Goal: Transaction & Acquisition: Download file/media

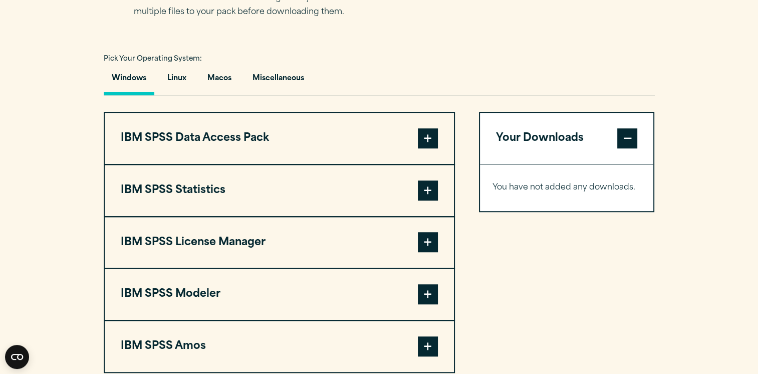
scroll to position [724, 0]
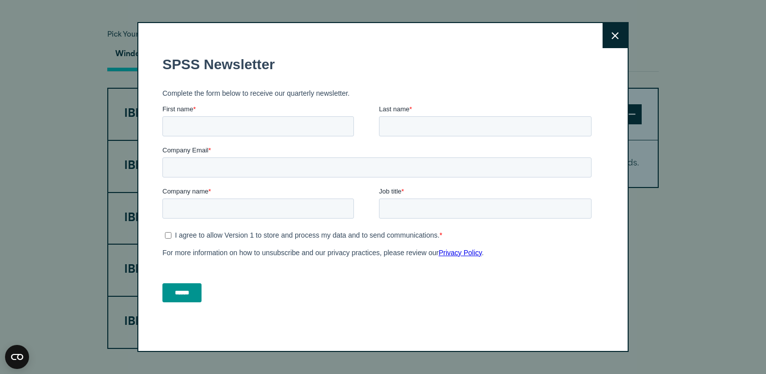
click at [612, 34] on icon at bounding box center [615, 35] width 7 height 7
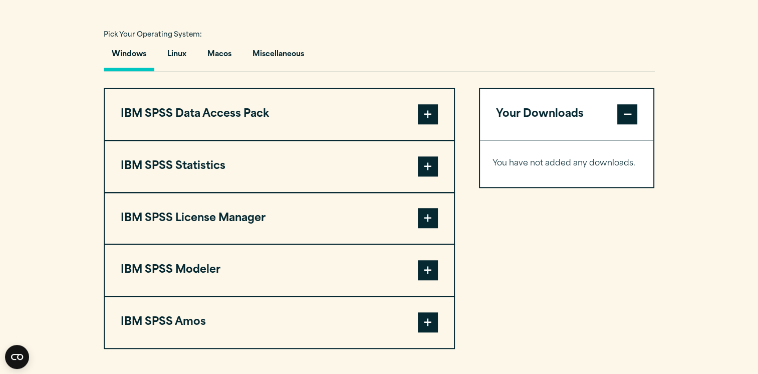
click at [427, 165] on span at bounding box center [428, 166] width 20 height 20
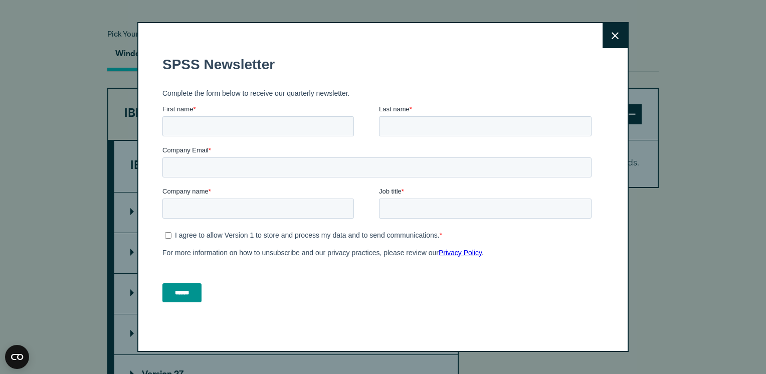
click at [603, 33] on button "Close" at bounding box center [615, 35] width 25 height 25
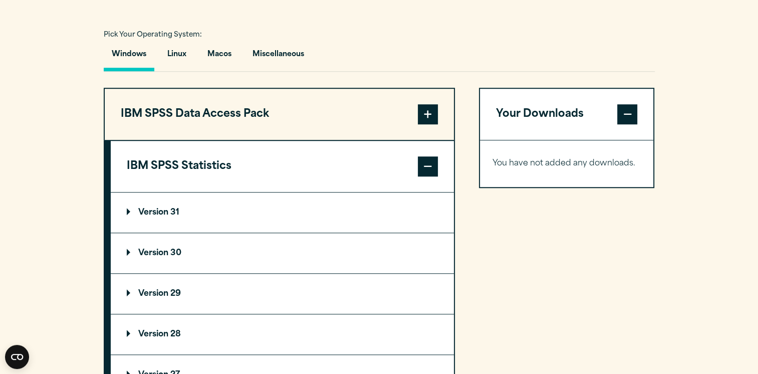
click at [170, 249] on p "Version 30" at bounding box center [154, 253] width 55 height 8
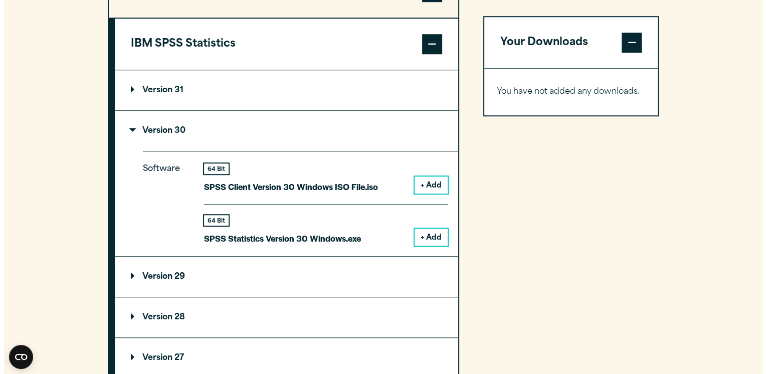
scroll to position [852, 0]
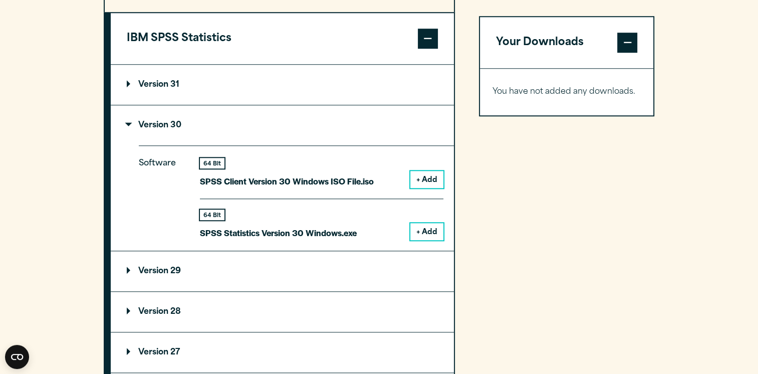
click at [435, 229] on button "+ Add" at bounding box center [427, 231] width 33 height 17
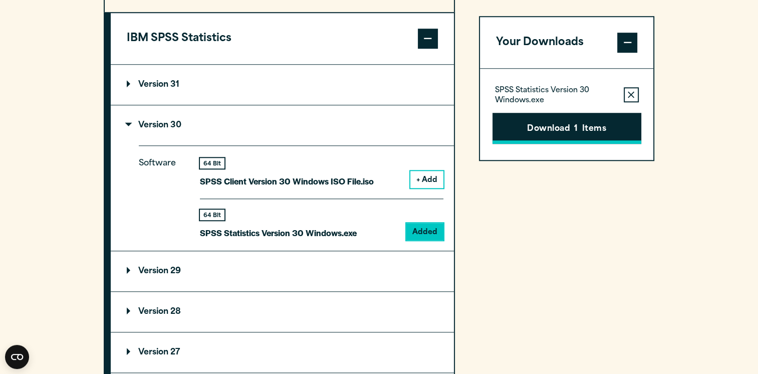
click at [549, 132] on button "Download 1 Items" at bounding box center [567, 128] width 149 height 31
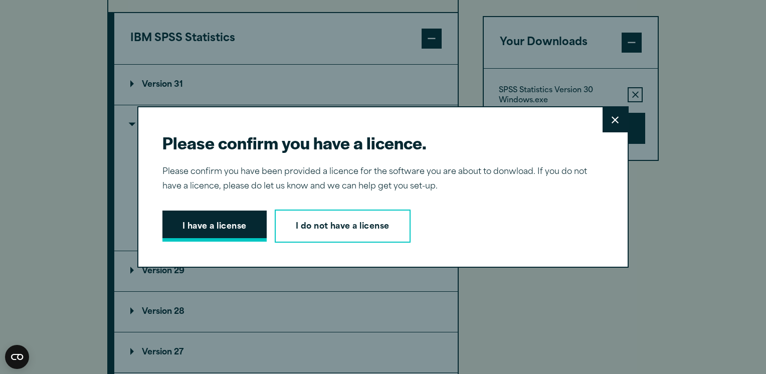
click at [217, 230] on button "I have a license" at bounding box center [214, 226] width 104 height 31
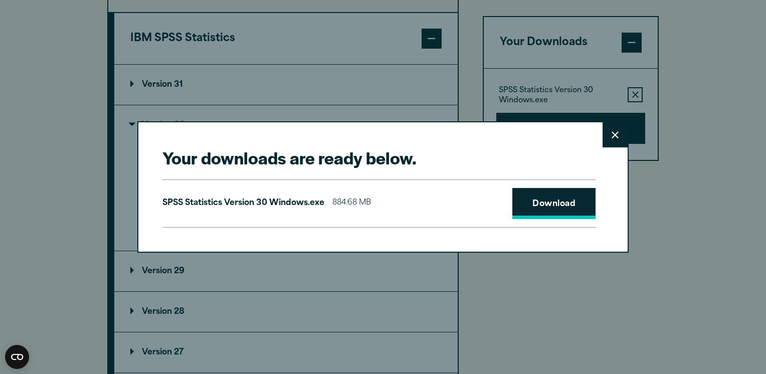
click at [547, 208] on link "Download" at bounding box center [553, 203] width 83 height 31
